Goal: Find specific page/section: Find specific page/section

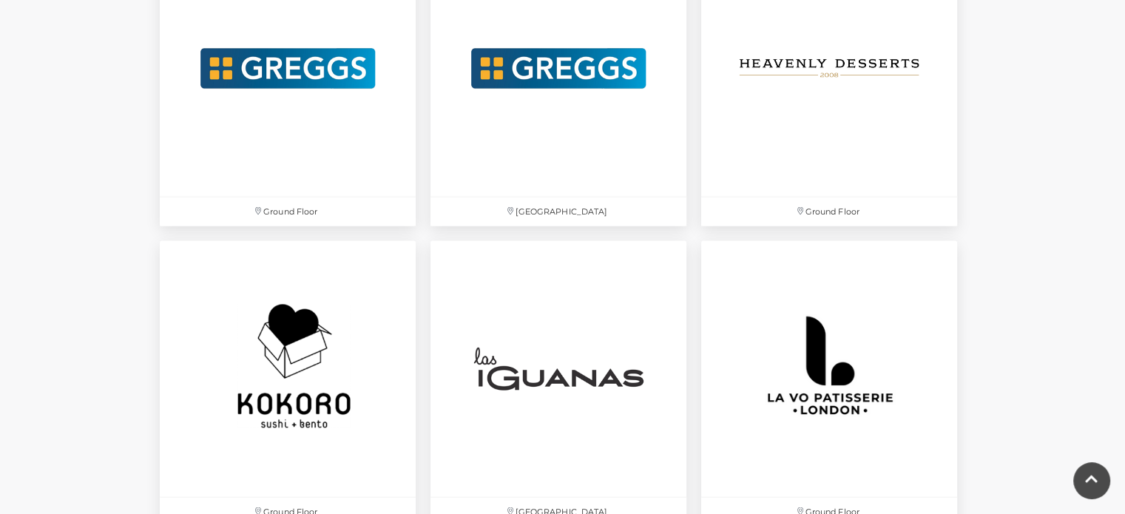
scroll to position [3181, 0]
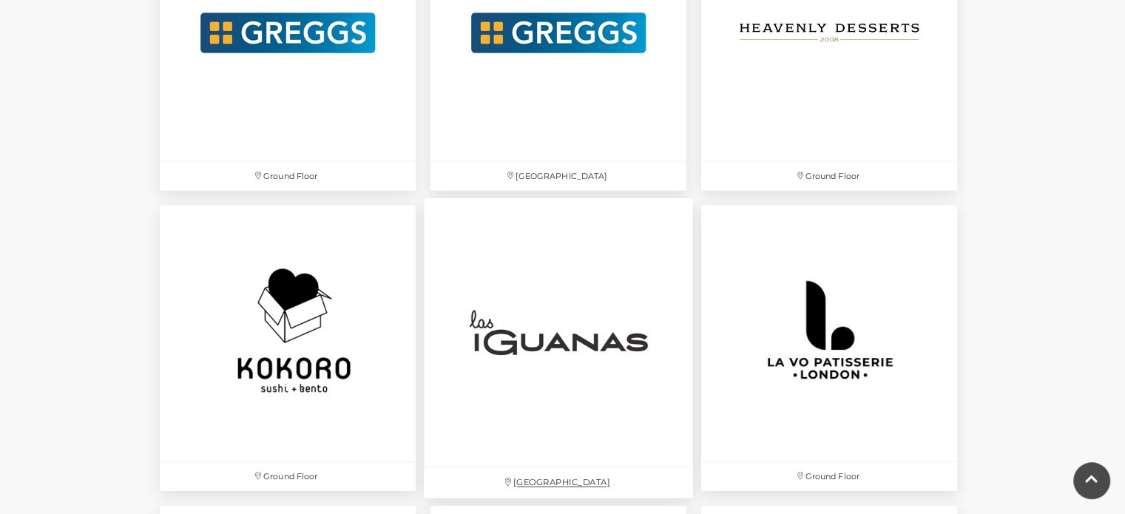
click at [612, 356] on img at bounding box center [558, 332] width 269 height 269
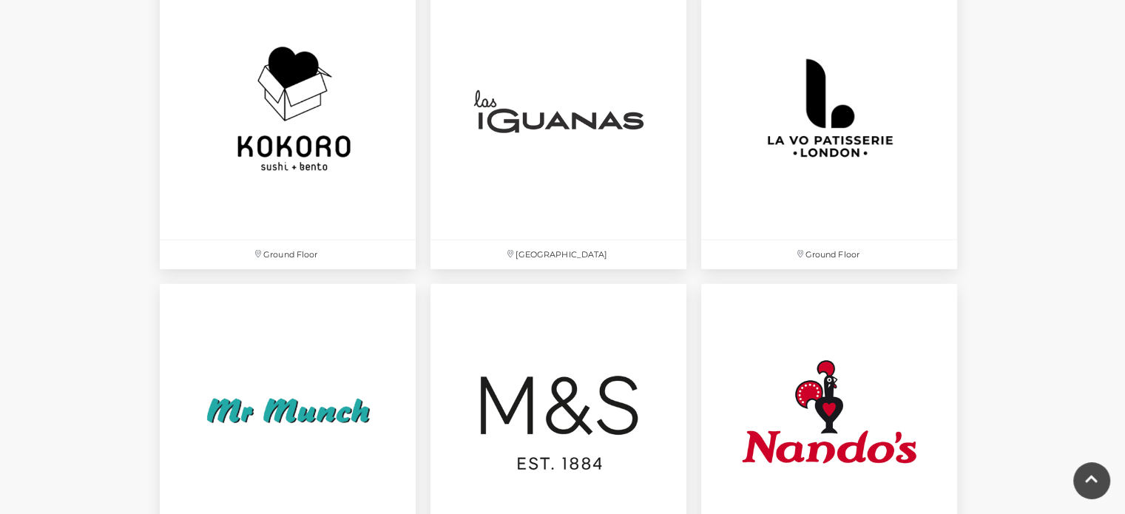
scroll to position [3403, 0]
click at [570, 244] on img at bounding box center [558, 110] width 269 height 269
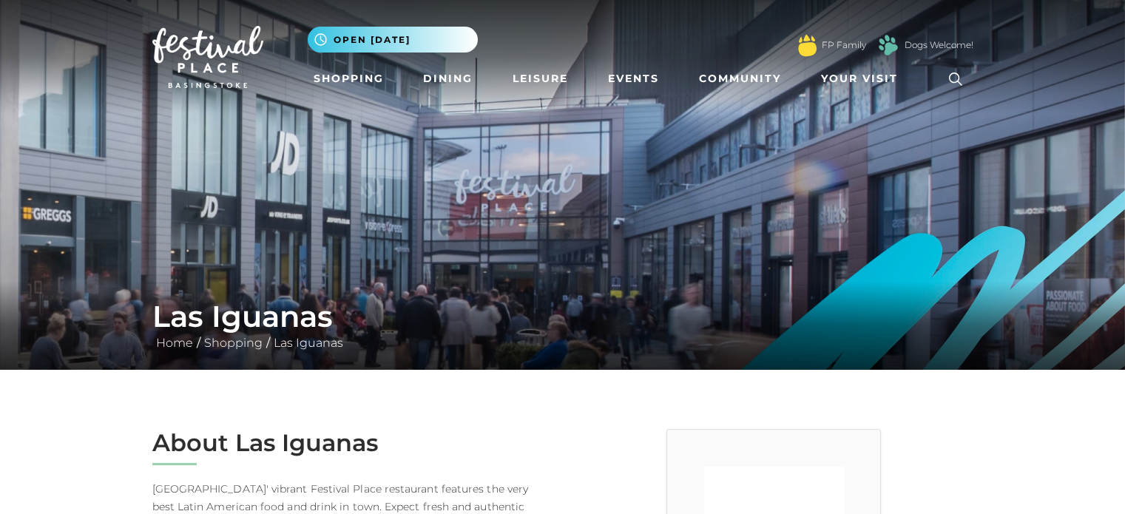
scroll to position [222, 0]
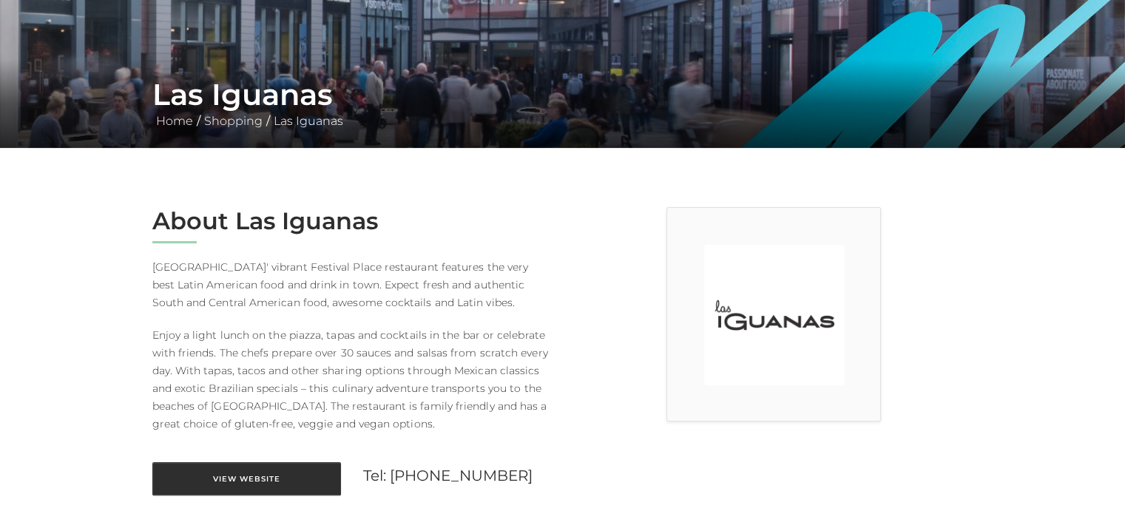
click at [305, 473] on link "View Website" at bounding box center [246, 478] width 189 height 33
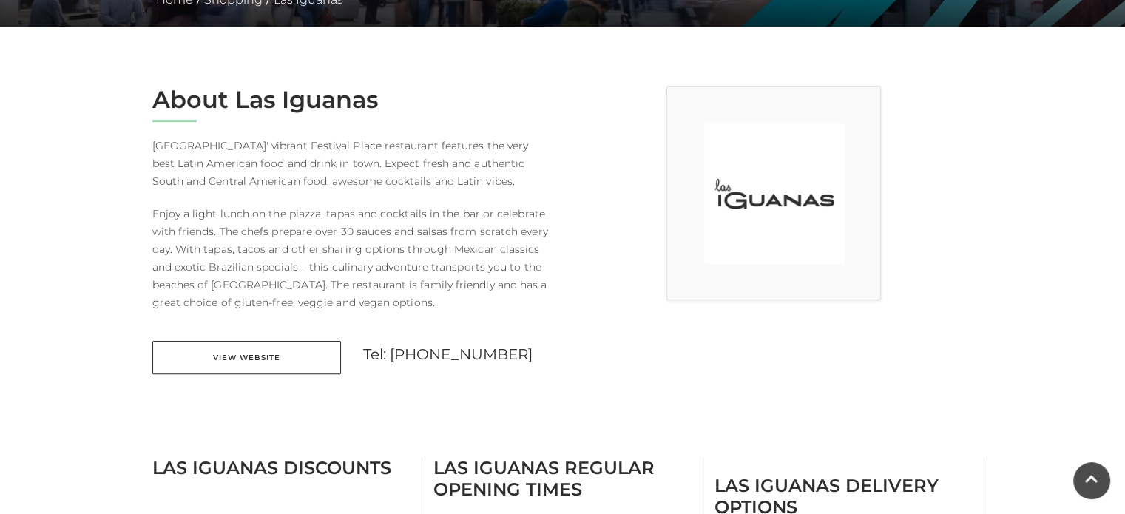
scroll to position [444, 0]
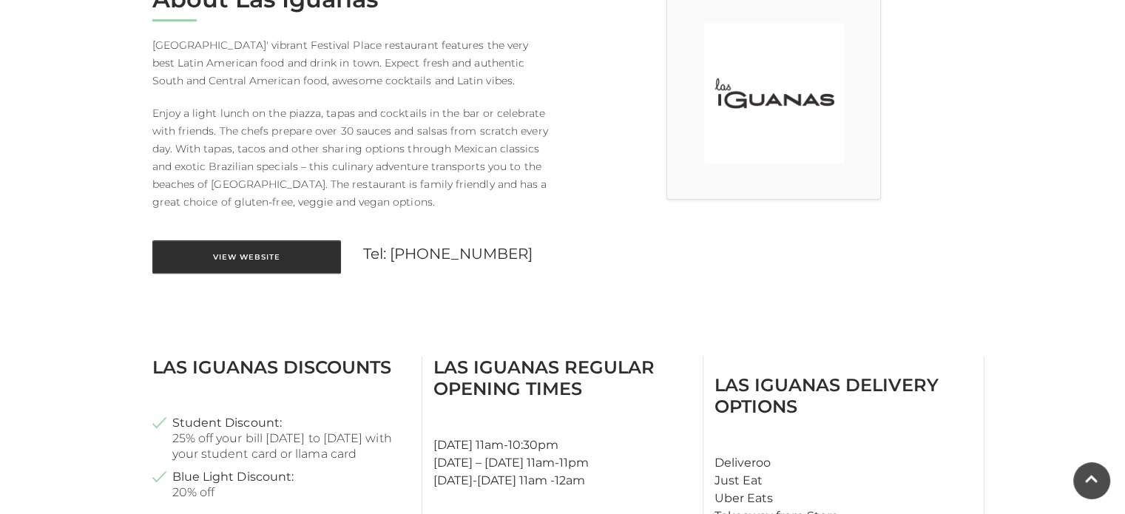
click at [272, 251] on link "View Website" at bounding box center [246, 256] width 189 height 33
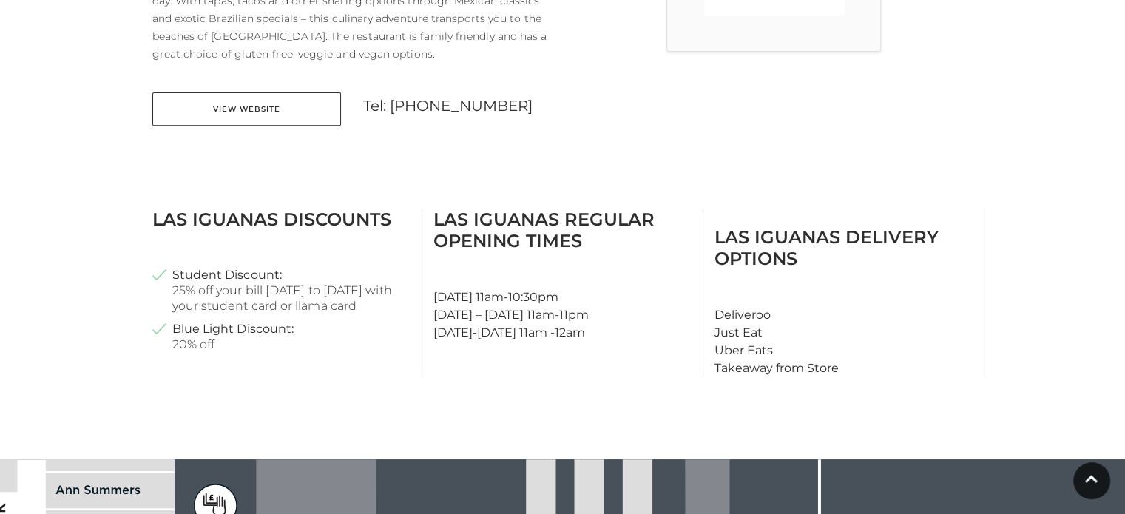
scroll to position [518, 0]
